Goal: Transaction & Acquisition: Subscribe to service/newsletter

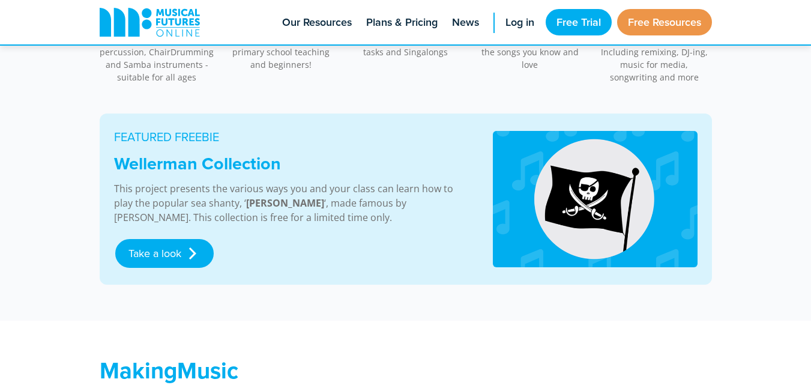
scroll to position [660, 0]
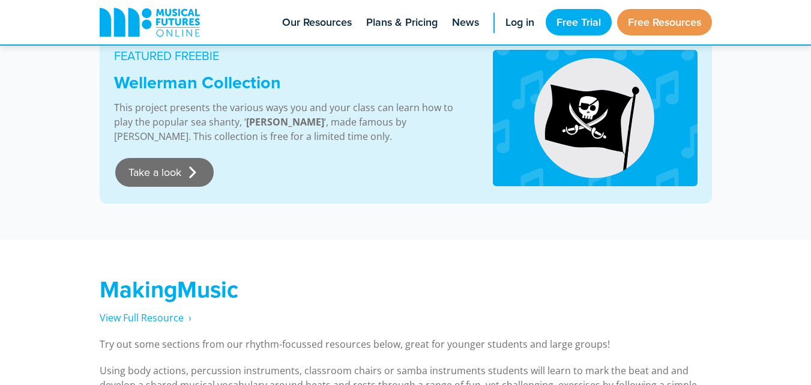
click at [158, 171] on link "Take a look" at bounding box center [164, 172] width 98 height 29
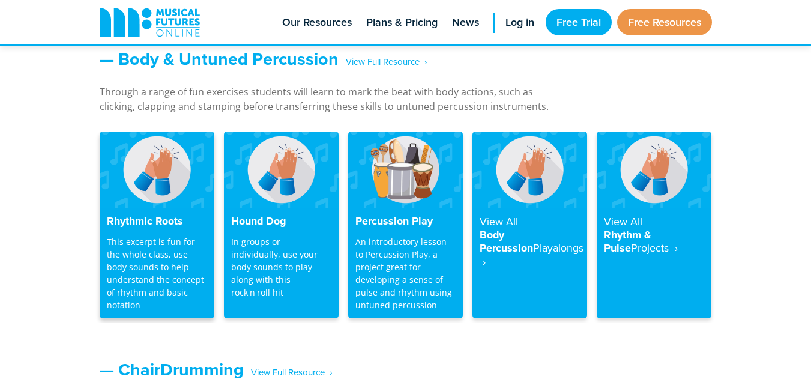
scroll to position [1045, 0]
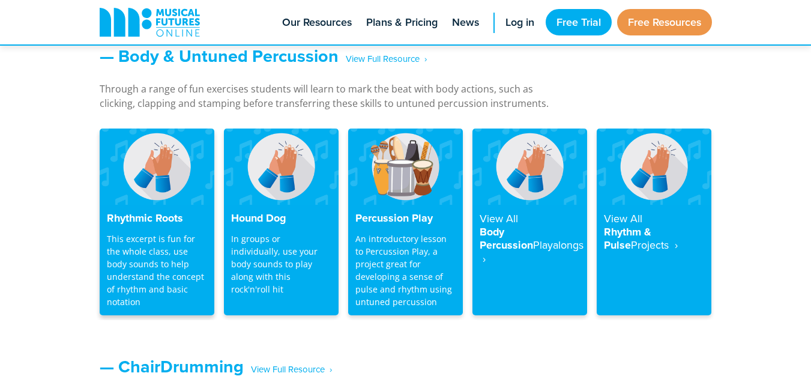
click at [160, 190] on img at bounding box center [157, 166] width 115 height 76
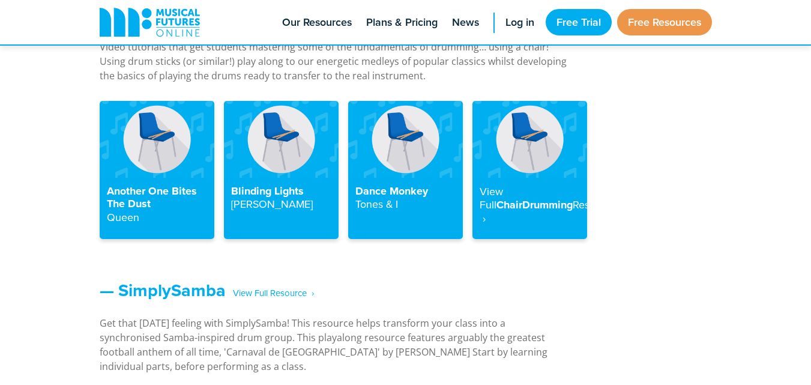
scroll to position [1344, 0]
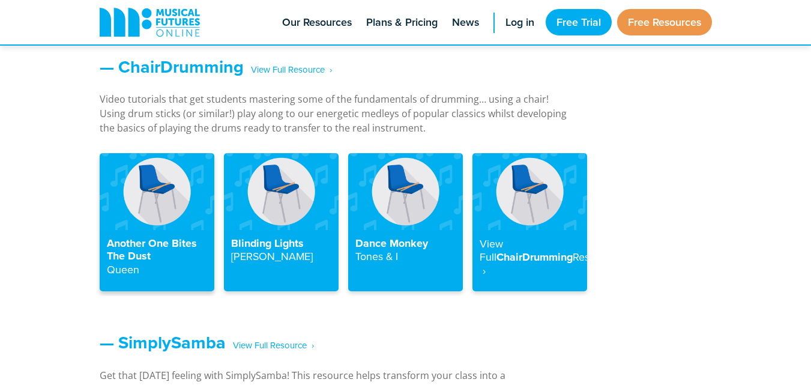
click at [147, 227] on img at bounding box center [157, 191] width 115 height 76
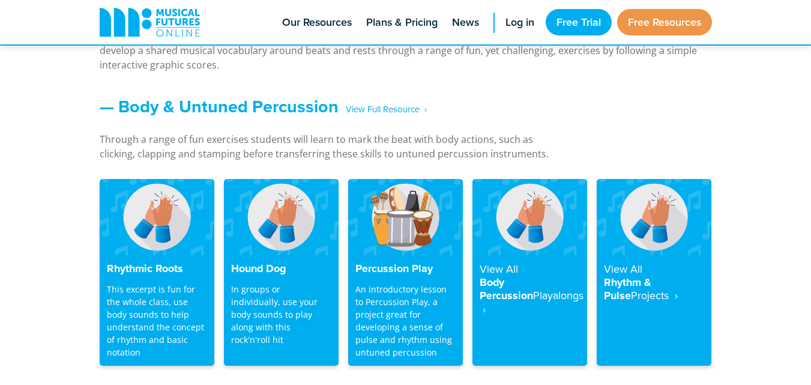
scroll to position [1044, 0]
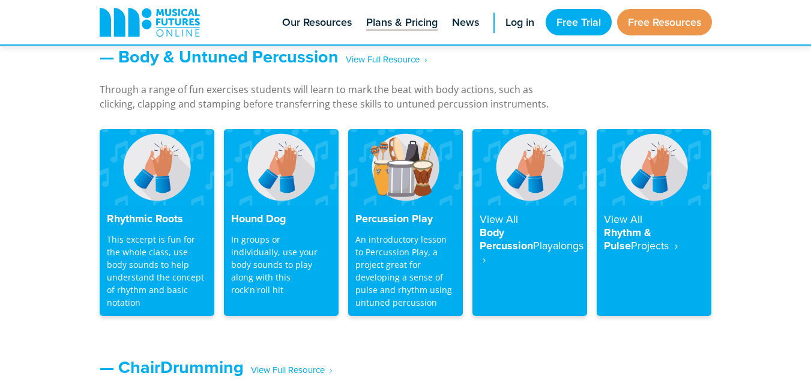
click at [389, 15] on span "Plans & Pricing" at bounding box center [401, 22] width 71 height 16
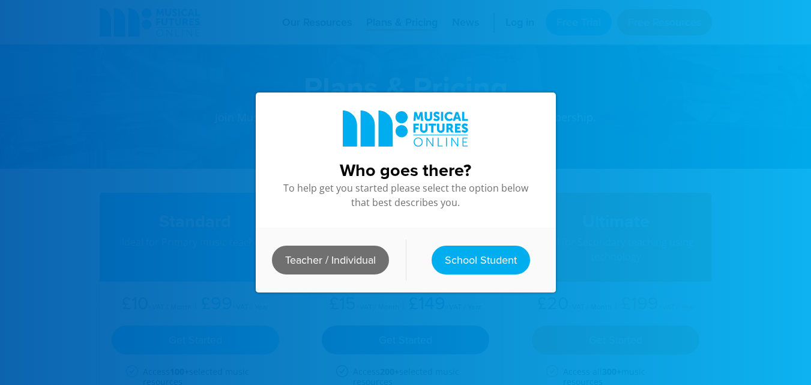
click at [317, 259] on link "Teacher / Individual" at bounding box center [330, 259] width 117 height 29
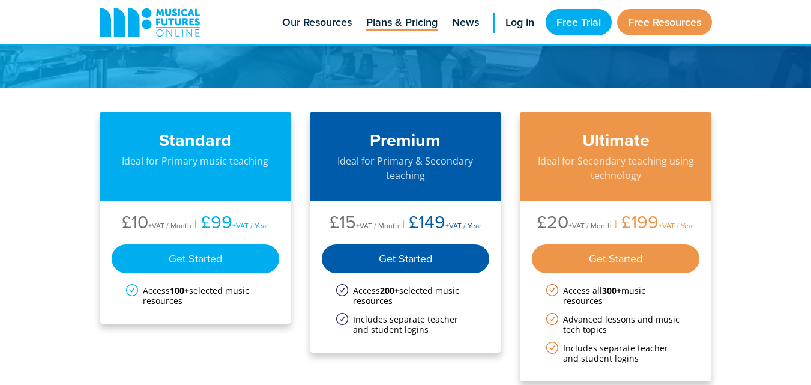
scroll to position [120, 0]
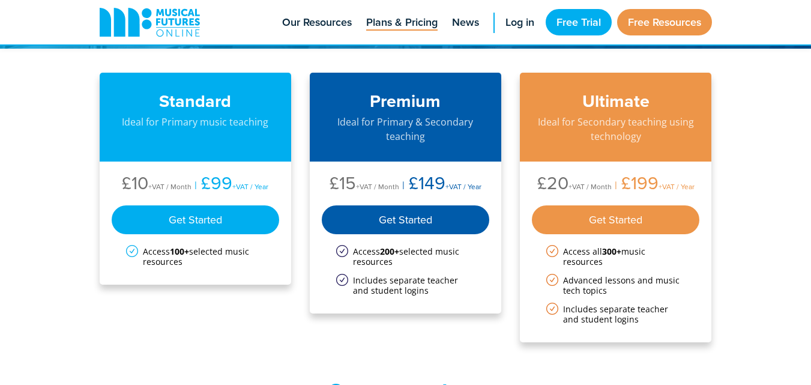
click at [630, 280] on li "Advanced lessons and music tech topics" at bounding box center [615, 285] width 139 height 20
click at [608, 291] on li "Advanced lessons and music tech topics" at bounding box center [615, 285] width 139 height 20
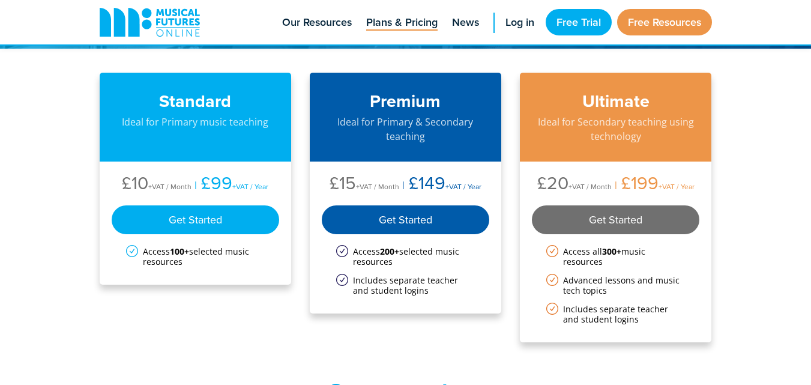
click at [615, 212] on div "Get Started" at bounding box center [616, 219] width 168 height 29
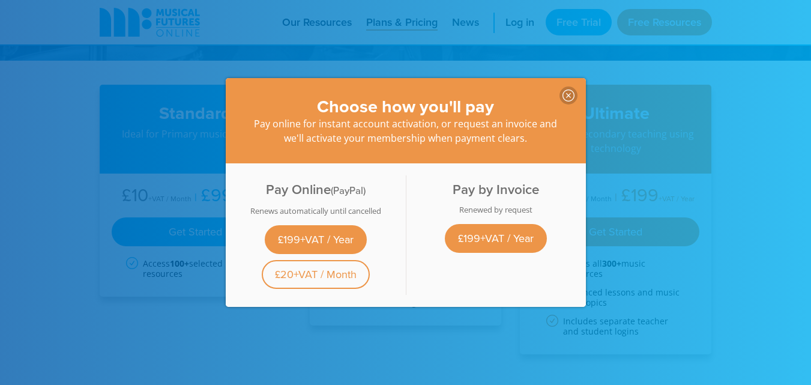
scroll to position [60, 0]
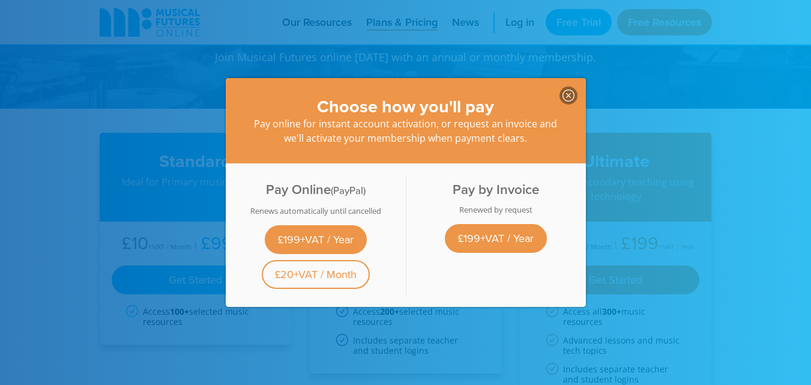
click at [562, 94] on icon at bounding box center [568, 95] width 12 height 12
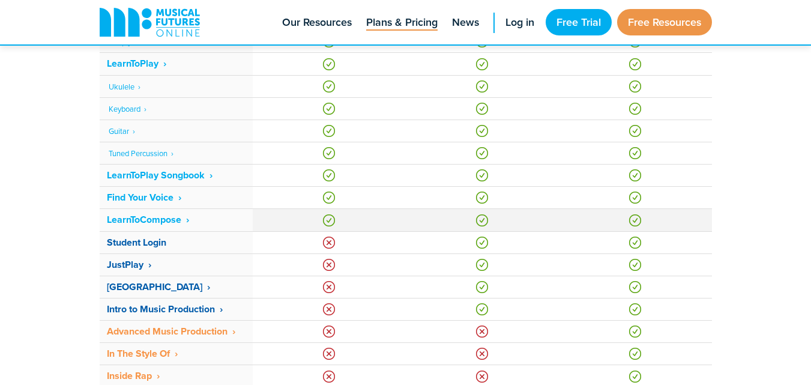
scroll to position [780, 0]
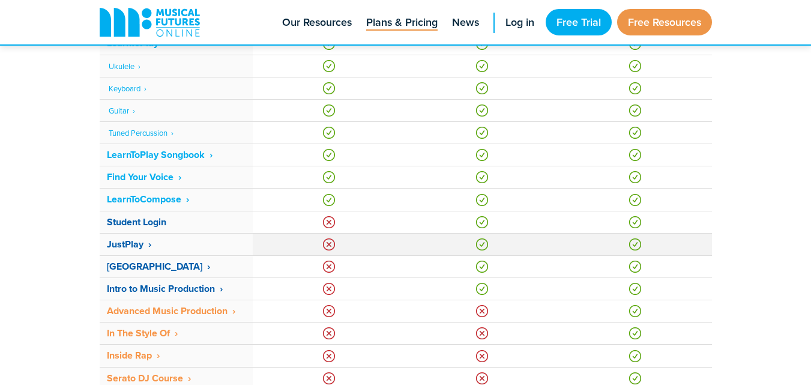
click at [133, 244] on strong "JustPlay ‎ ›" at bounding box center [129, 244] width 44 height 14
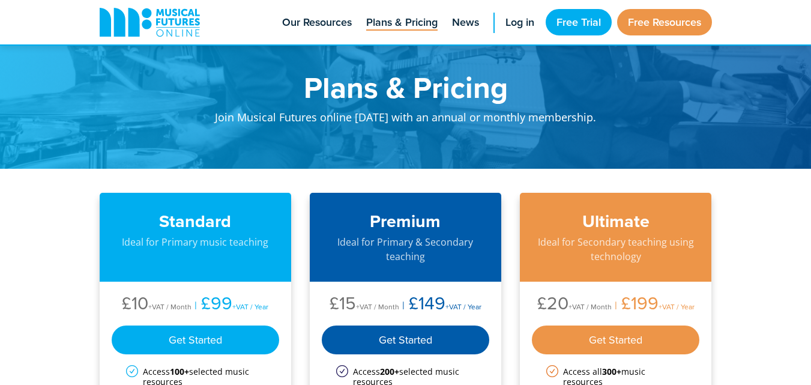
scroll to position [775, 0]
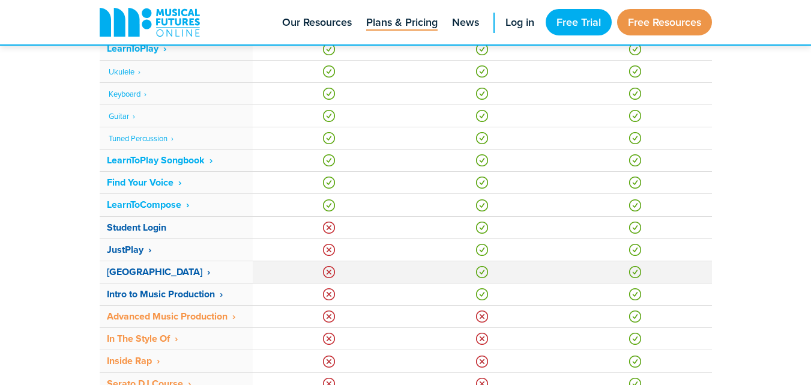
click at [142, 274] on strong "Playalong Library ‎ ›" at bounding box center [158, 272] width 103 height 14
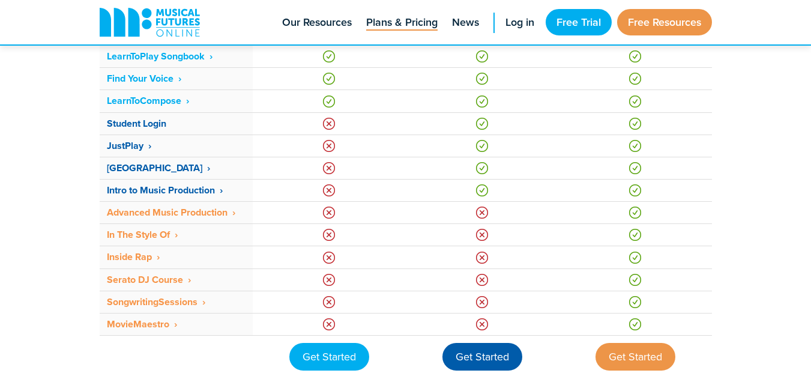
scroll to position [889, 0]
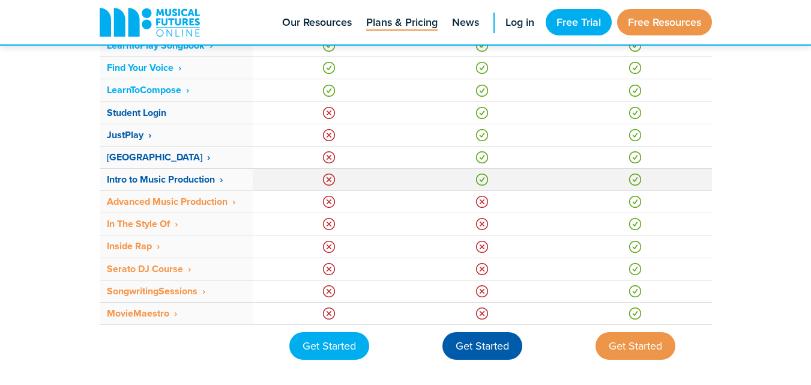
click at [152, 180] on strong "Intro to Music Production ‎ ›" at bounding box center [165, 179] width 116 height 14
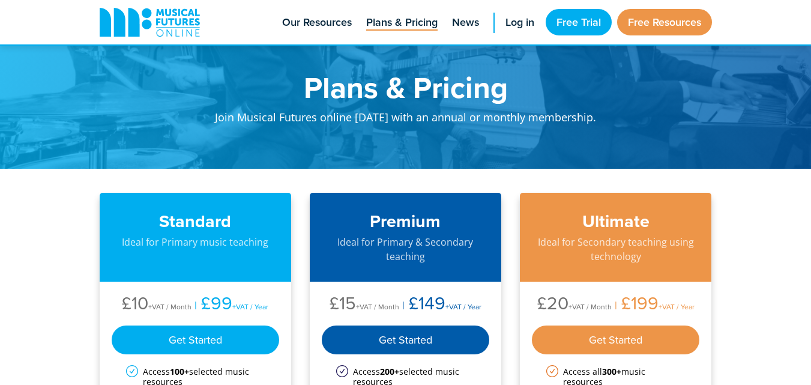
scroll to position [883, 0]
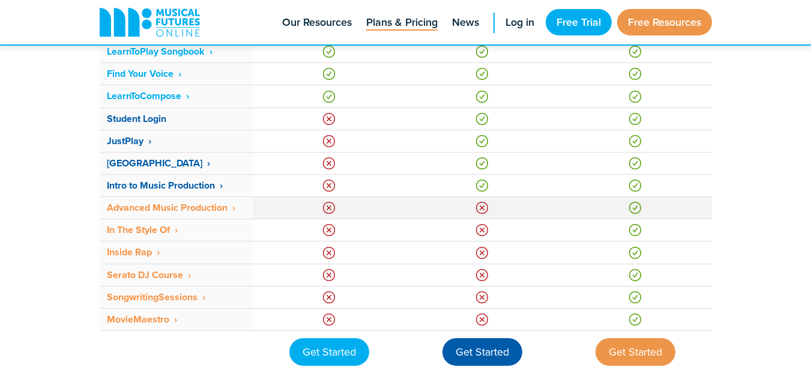
click at [163, 209] on strong "Advanced Music Production ‎ ›" at bounding box center [171, 207] width 128 height 14
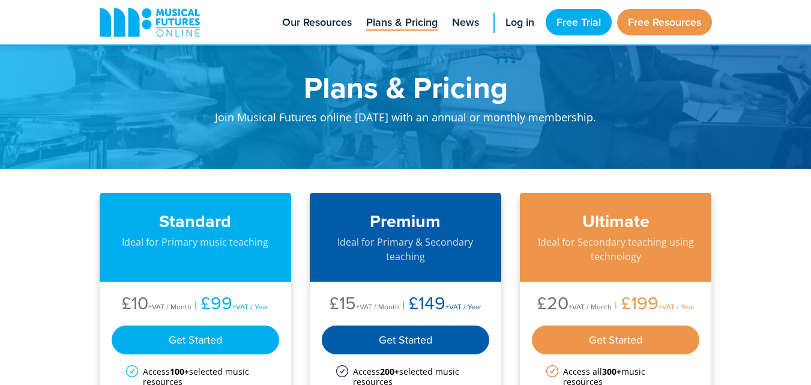
scroll to position [877, 0]
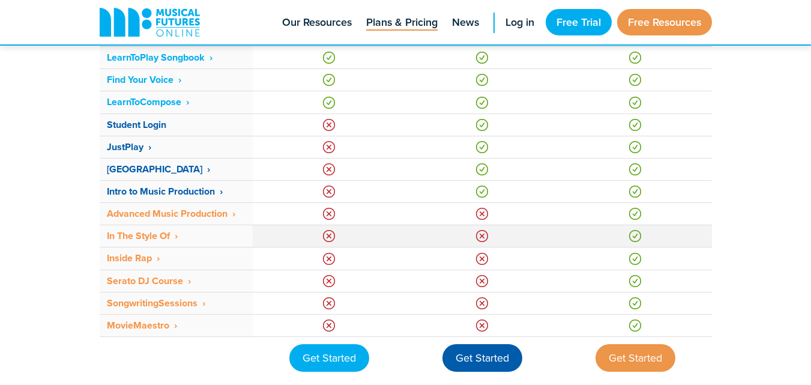
click at [140, 241] on strong "In The Style Of ‎ ›" at bounding box center [142, 236] width 71 height 14
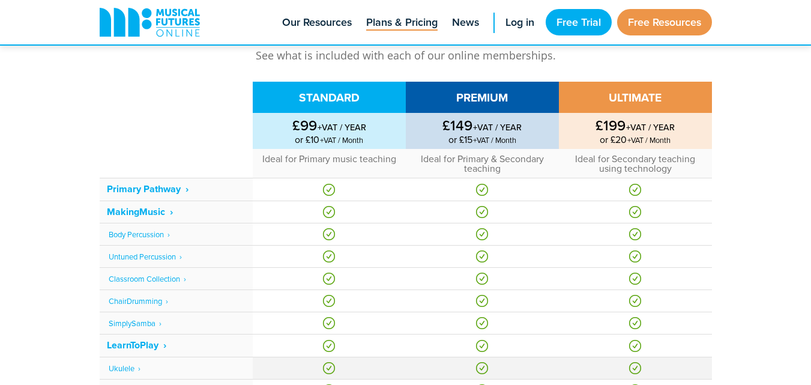
scroll to position [457, 0]
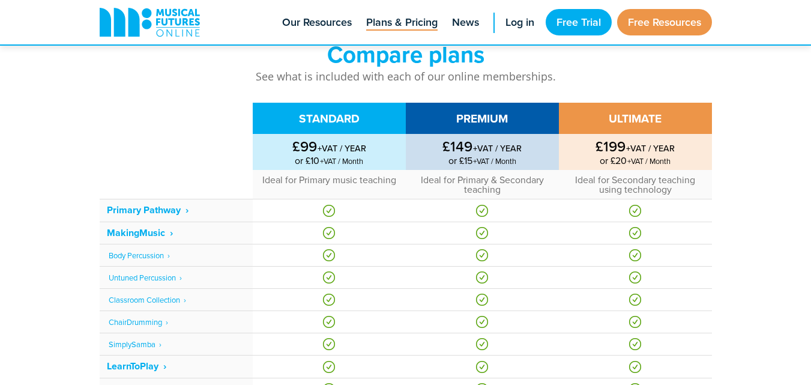
click at [755, 232] on div "Standard Ideal for Primary music teaching £10 +VAT / Month £99 +VAT / Year Get …" at bounding box center [405, 272] width 811 height 1123
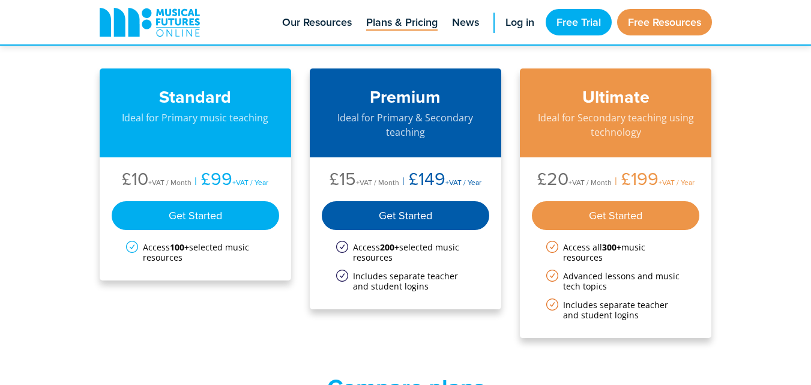
scroll to position [97, 0]
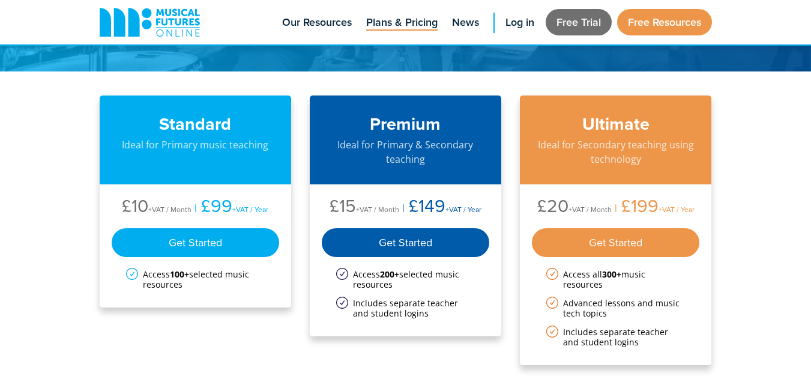
click at [579, 14] on link "Free Trial" at bounding box center [578, 22] width 66 height 26
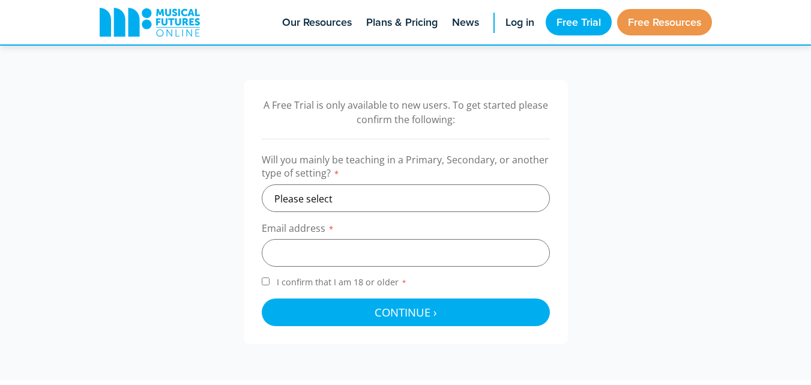
scroll to position [420, 0]
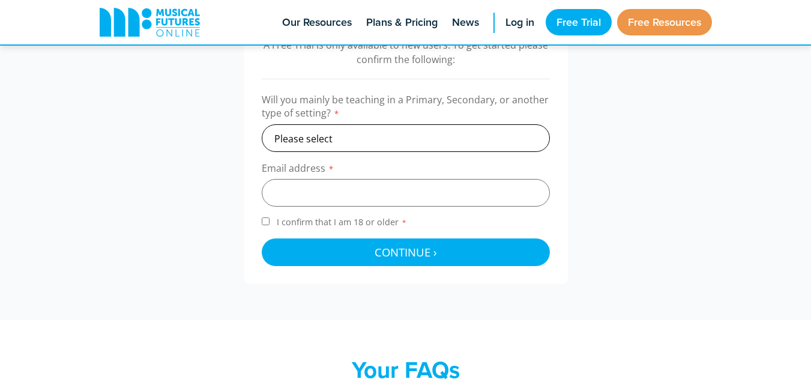
click at [407, 127] on select "Please select Primary Secondary Other" at bounding box center [406, 138] width 288 height 28
select select "secondary"
click at [262, 124] on select "Please select Primary Secondary Other" at bounding box center [406, 138] width 288 height 28
click at [319, 189] on input "email" at bounding box center [406, 193] width 288 height 28
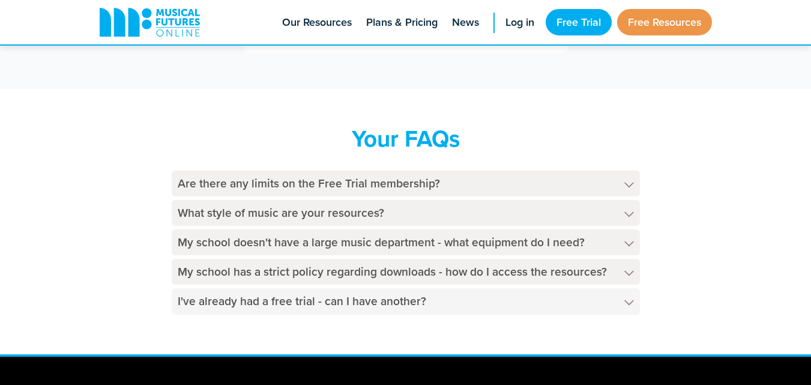
scroll to position [720, 0]
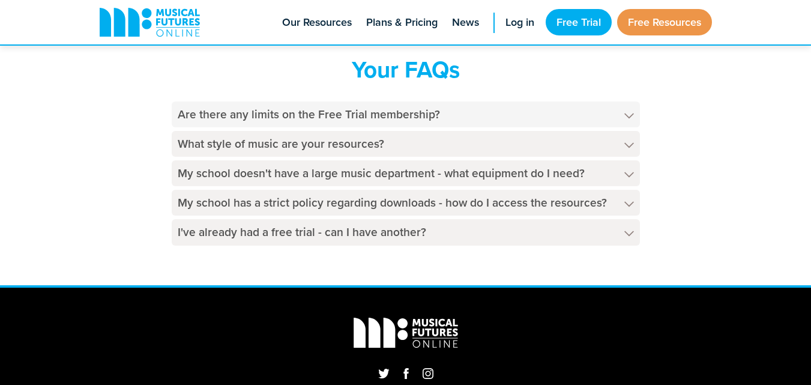
click at [395, 117] on h4 "Are there any limits on the Free Trial membership?" at bounding box center [406, 114] width 468 height 26
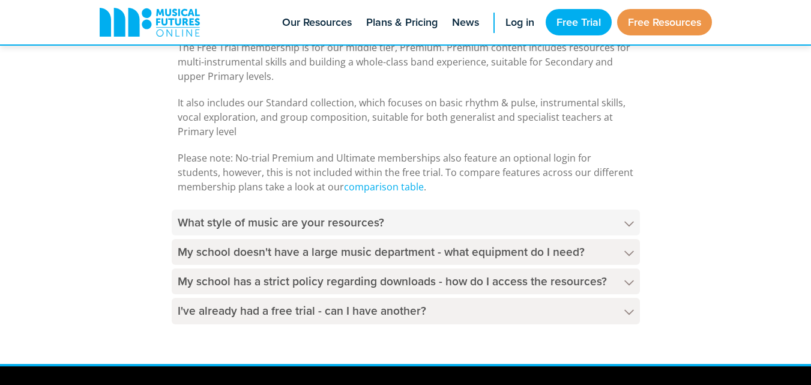
scroll to position [840, 0]
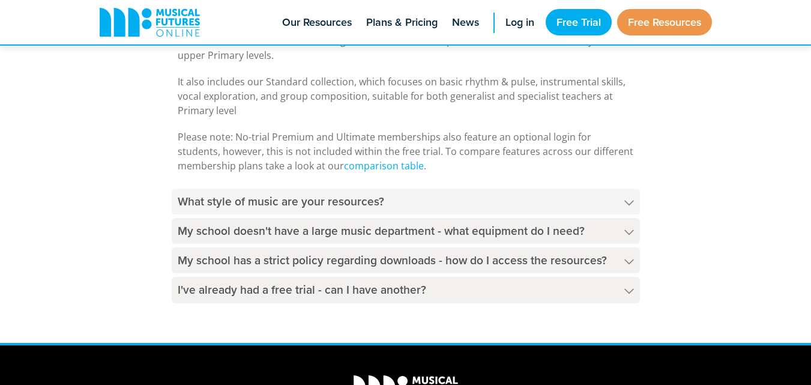
click at [419, 205] on h4 "What style of music are your resources?" at bounding box center [406, 201] width 468 height 26
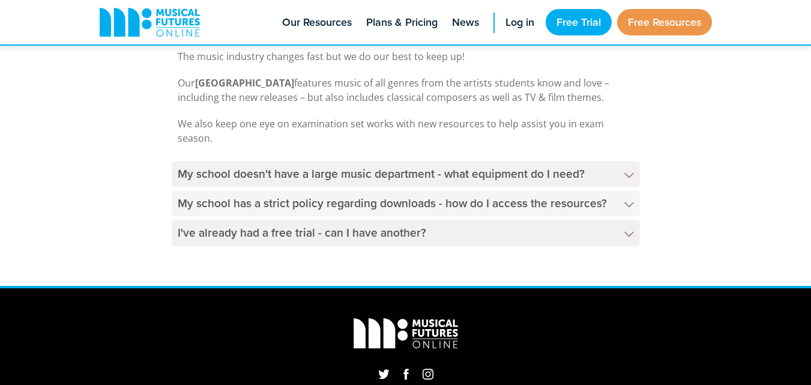
scroll to position [1020, 0]
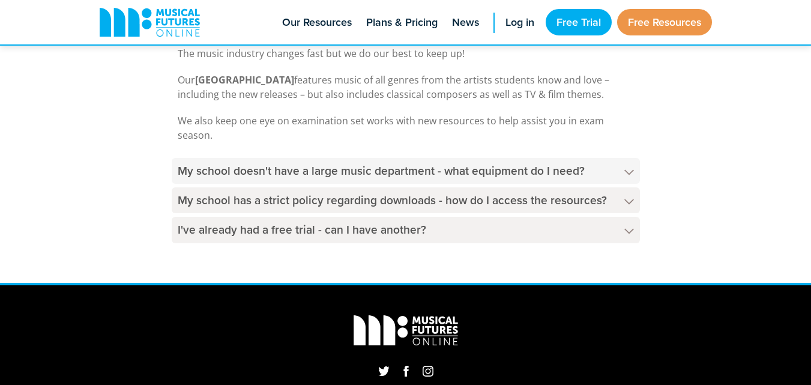
click at [397, 173] on h4 "My school doesn't have a large music department - what equipment do I need?" at bounding box center [406, 171] width 468 height 26
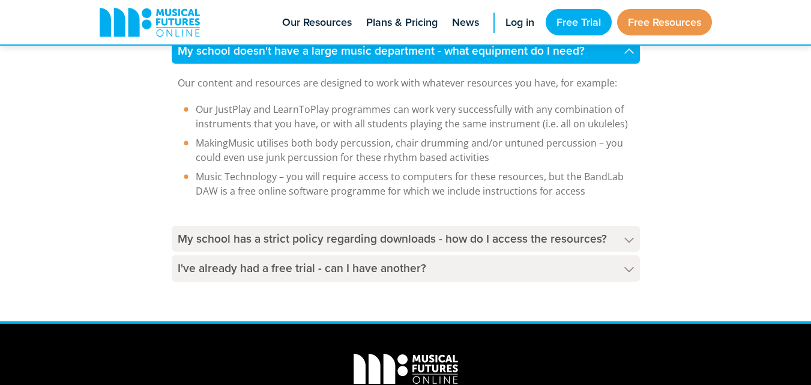
scroll to position [1080, 0]
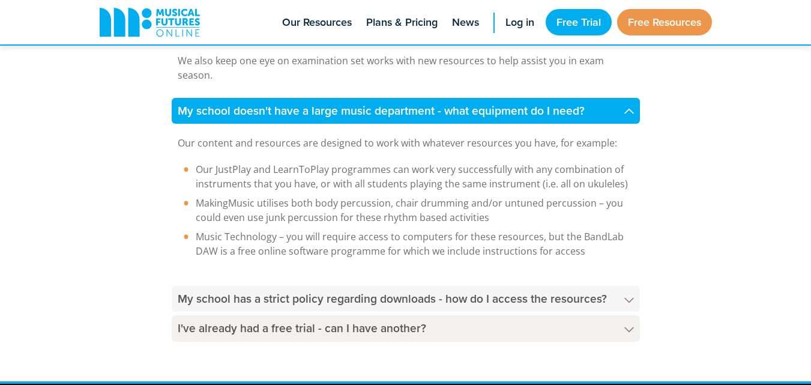
click at [367, 296] on h4 "My school has a strict policy regarding downloads - how do I access the resourc…" at bounding box center [406, 299] width 468 height 26
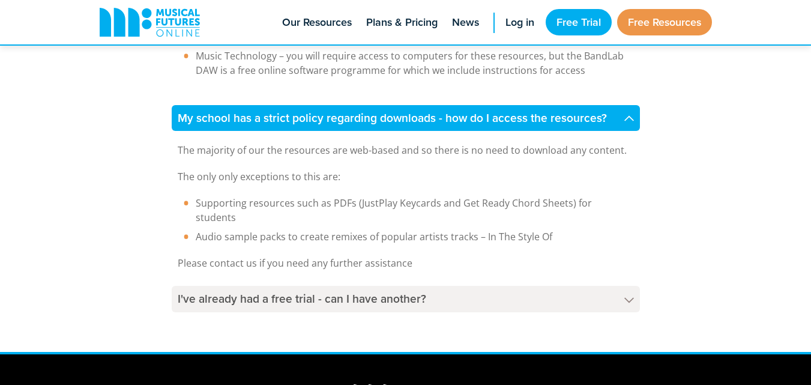
scroll to position [1320, 0]
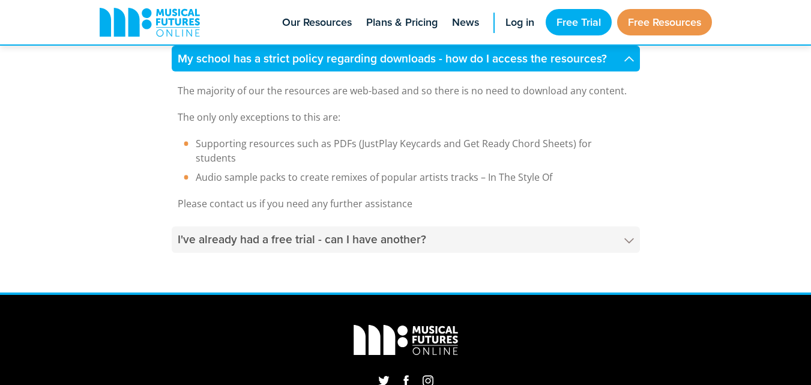
click at [379, 240] on h4 "I've already had a free trial - can I have another?" at bounding box center [406, 239] width 468 height 26
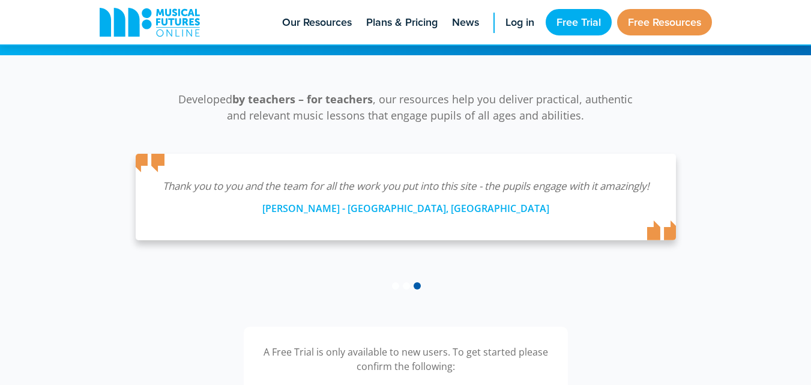
scroll to position [0, 0]
